Goal: Information Seeking & Learning: Learn about a topic

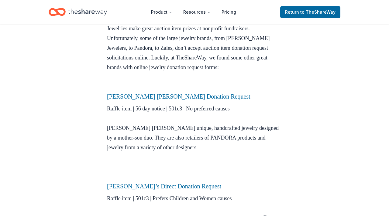
scroll to position [197, 0]
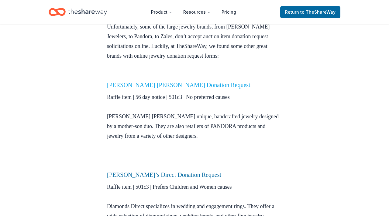
click at [142, 88] on link "Elisa Ilana Donation Request" at bounding box center [178, 85] width 143 height 7
click at [143, 86] on link "Elisa Ilana Donation Request" at bounding box center [178, 85] width 143 height 7
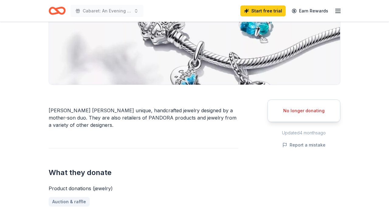
scroll to position [117, 0]
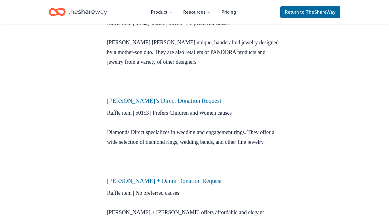
scroll to position [273, 0]
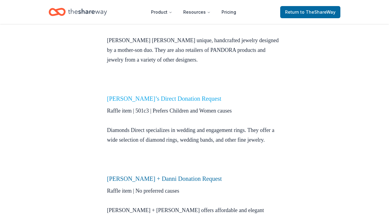
click at [127, 101] on link "Diamond’s Direct Donation Request" at bounding box center [164, 98] width 114 height 7
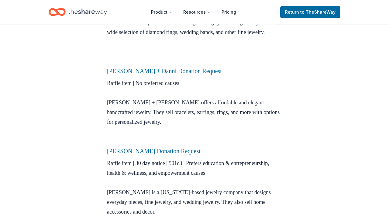
scroll to position [385, 0]
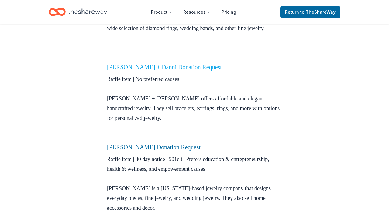
click at [151, 70] on link "Luca + Danni Donation Request" at bounding box center [164, 67] width 115 height 7
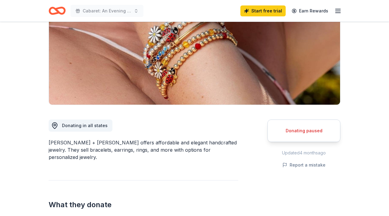
scroll to position [80, 0]
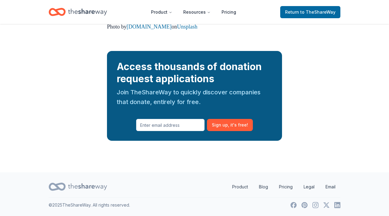
scroll to position [695, 0]
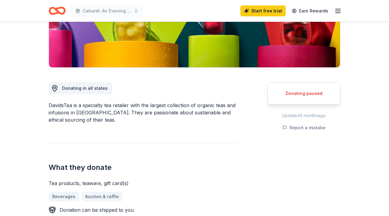
scroll to position [118, 0]
